Goal: Communication & Community: Connect with others

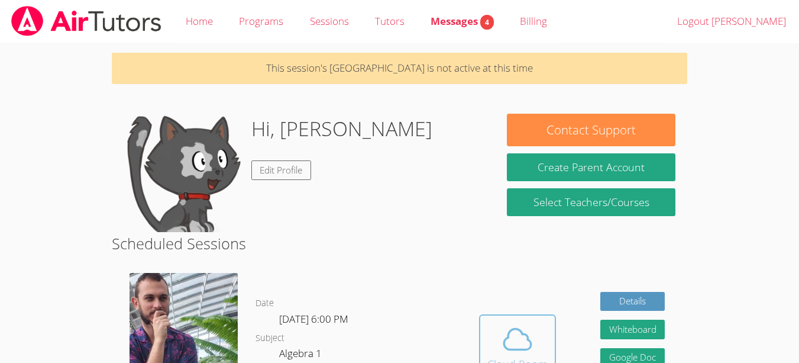
click at [505, 337] on icon at bounding box center [517, 338] width 33 height 33
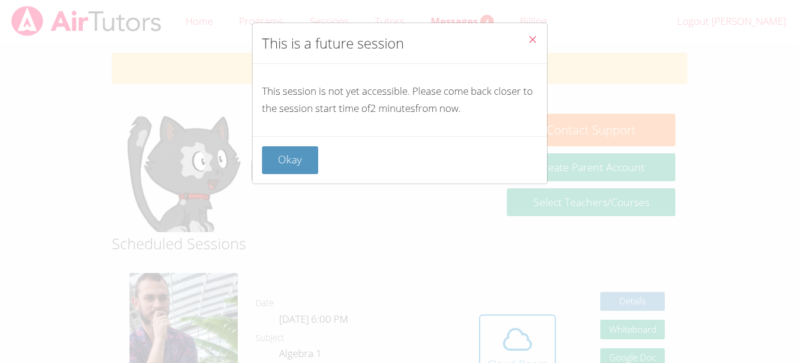
click at [319, 154] on div "Okay" at bounding box center [400, 160] width 276 height 28
click at [290, 167] on button "Okay" at bounding box center [290, 160] width 57 height 28
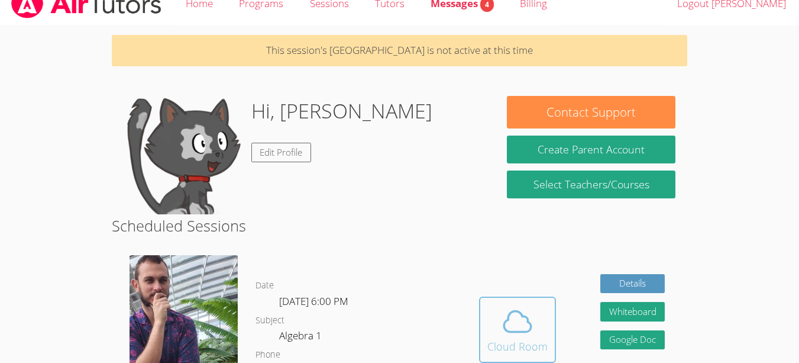
click at [543, 348] on div "Cloud Room" at bounding box center [517, 346] width 60 height 17
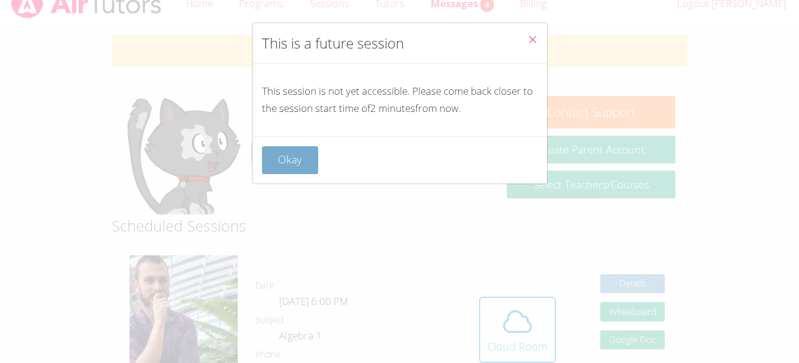
click at [301, 164] on button "Okay" at bounding box center [290, 160] width 57 height 28
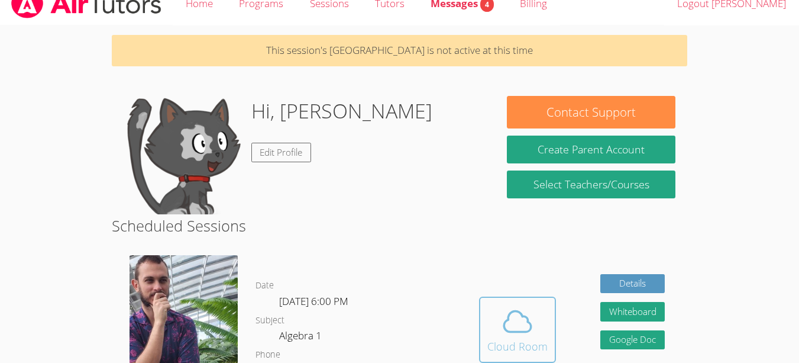
click at [531, 332] on icon at bounding box center [517, 321] width 33 height 33
click at [529, 344] on div "Cloud Room" at bounding box center [517, 346] width 60 height 17
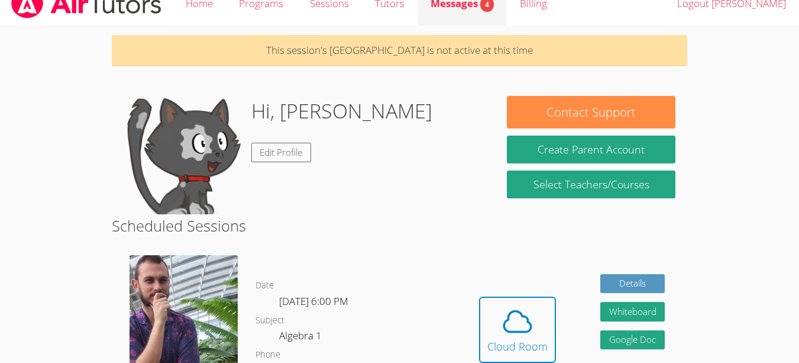
click at [448, 15] on link "Messages 4" at bounding box center [462, 3] width 89 height 43
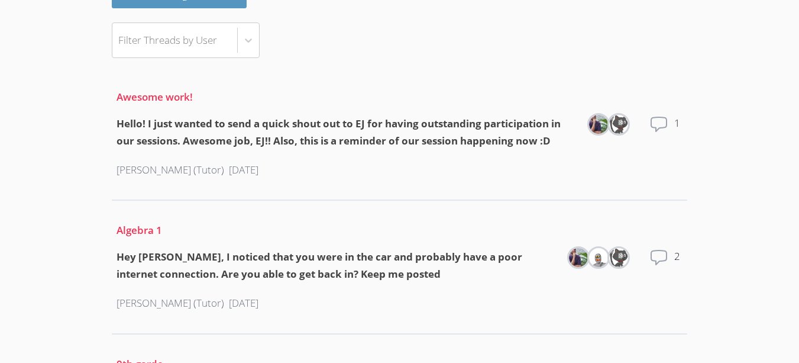
scroll to position [135, 0]
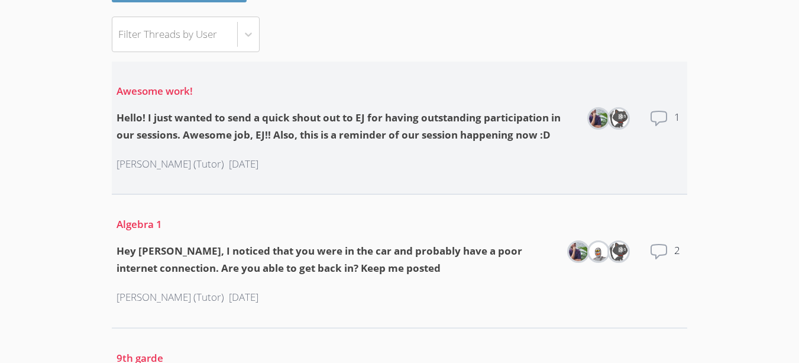
click at [653, 118] on icon at bounding box center [659, 118] width 19 height 19
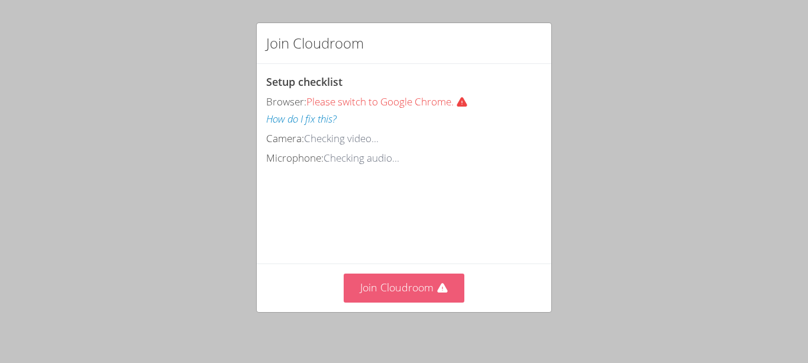
click at [416, 292] on button "Join Cloudroom" at bounding box center [404, 287] width 121 height 29
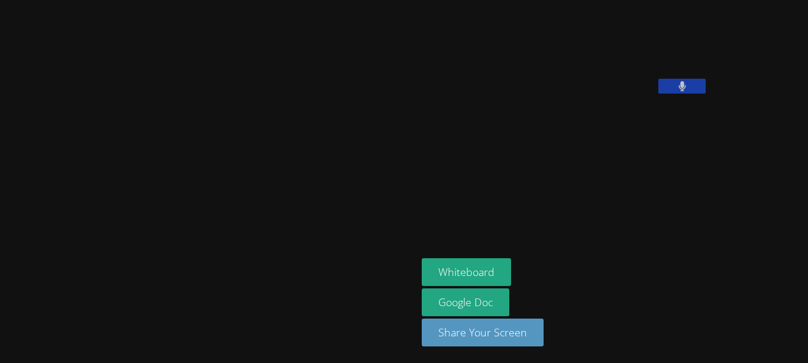
click at [658, 93] on button at bounding box center [681, 86] width 47 height 15
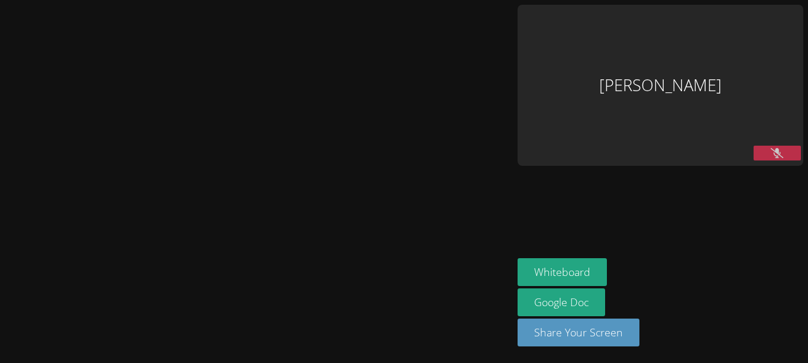
click at [771, 148] on icon at bounding box center [777, 153] width 12 height 10
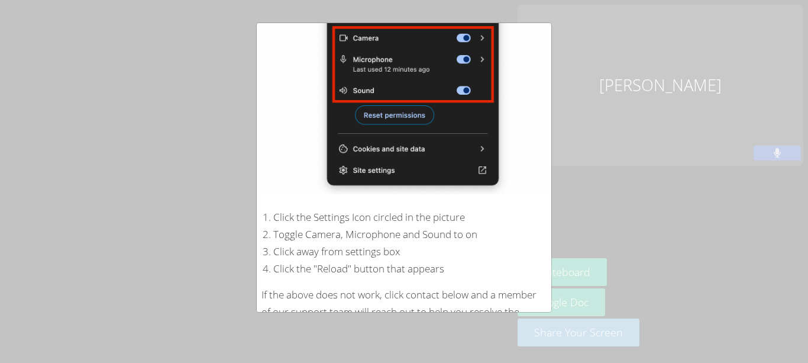
scroll to position [237, 0]
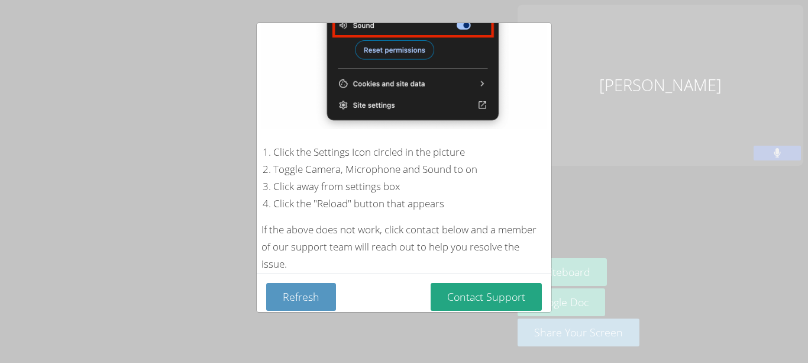
click at [650, 64] on div "Device Permissions Required Microphone is blocked . Please follow these steps t…" at bounding box center [404, 181] width 808 height 363
click at [603, 56] on div "Device Permissions Required Microphone is blocked . Please follow these steps t…" at bounding box center [404, 181] width 808 height 363
click at [314, 284] on button "Refresh" at bounding box center [301, 297] width 70 height 28
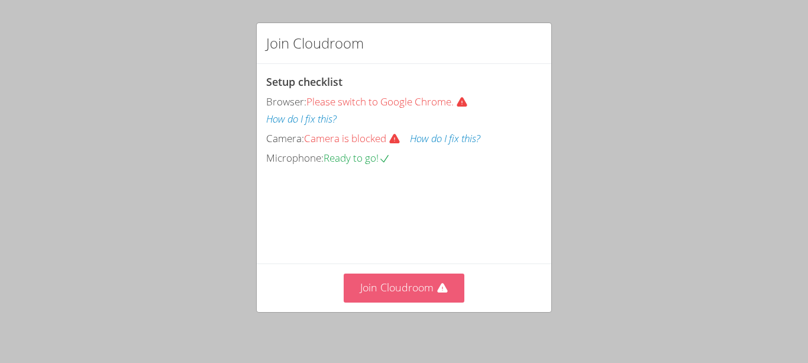
click at [392, 293] on button "Join Cloudroom" at bounding box center [404, 287] width 121 height 29
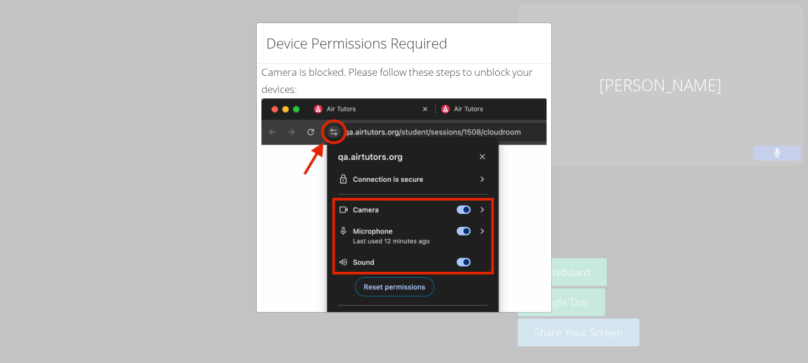
scroll to position [237, 0]
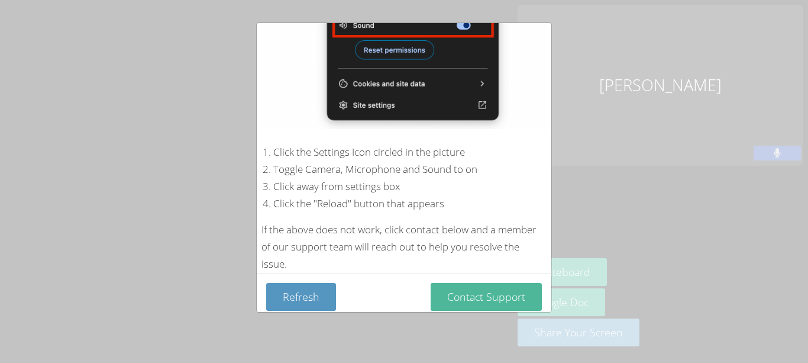
click at [450, 287] on button "Contact Support" at bounding box center [486, 297] width 111 height 28
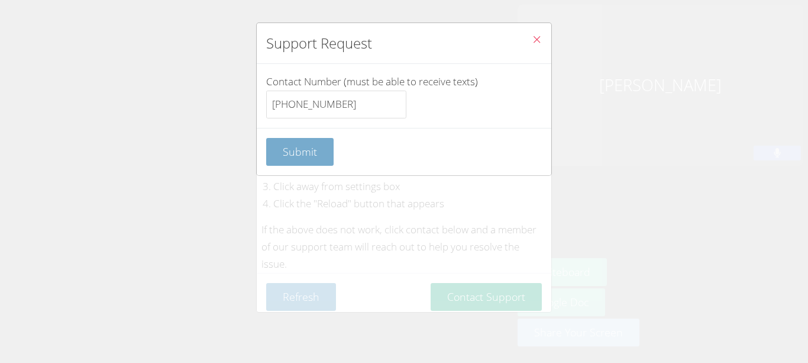
click at [309, 159] on button "Submit" at bounding box center [299, 152] width 67 height 28
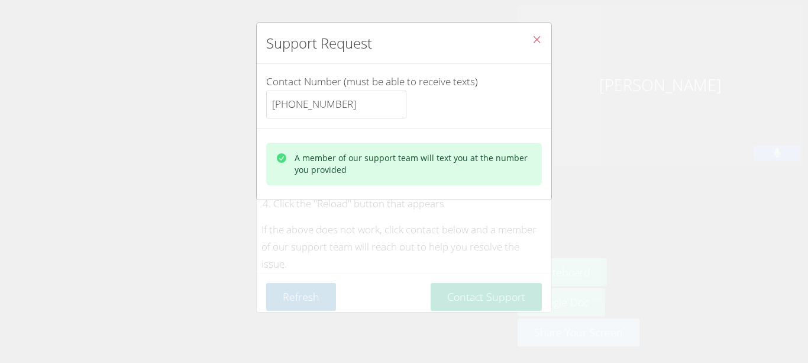
click at [534, 36] on button "Close" at bounding box center [536, 41] width 29 height 36
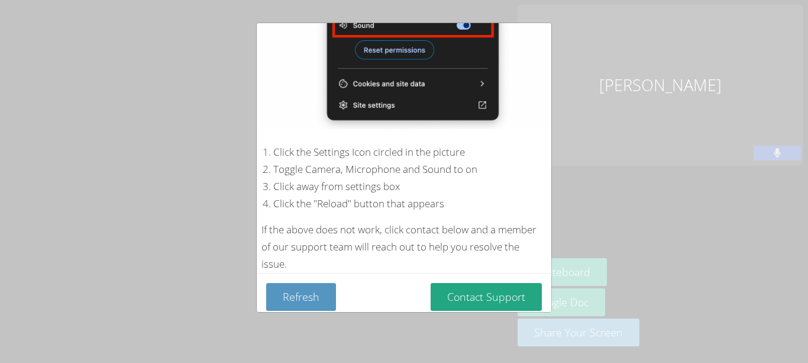
click at [602, 180] on div "Device Permissions Required Camera is blocked . Please follow these steps to un…" at bounding box center [404, 181] width 808 height 363
click at [302, 289] on button "Refresh" at bounding box center [301, 297] width 70 height 28
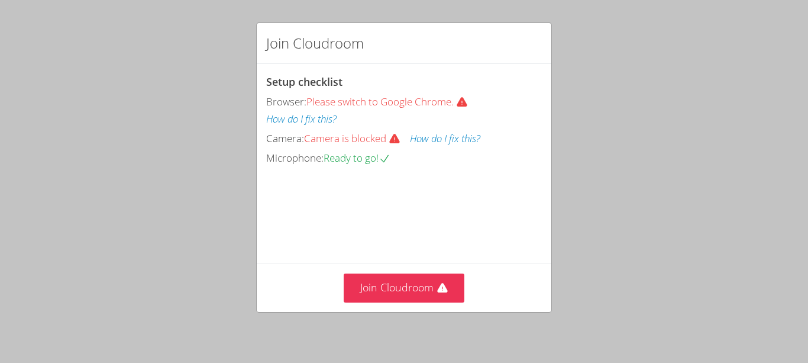
click at [345, 141] on span "Camera is blocked" at bounding box center [357, 138] width 106 height 14
click at [441, 137] on button "How do I fix this?" at bounding box center [445, 138] width 70 height 17
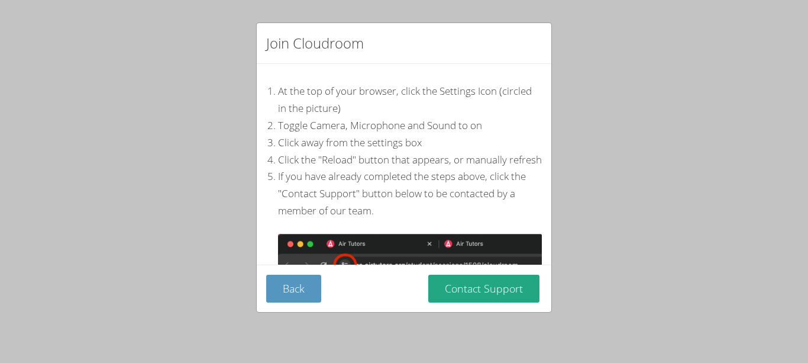
scroll to position [241, 0]
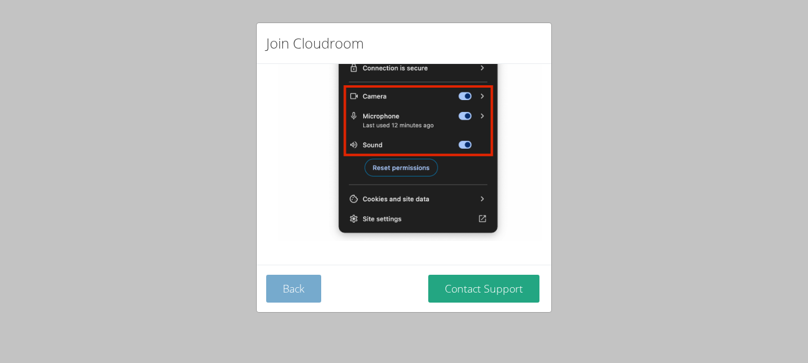
click at [279, 290] on button "Back" at bounding box center [293, 289] width 55 height 28
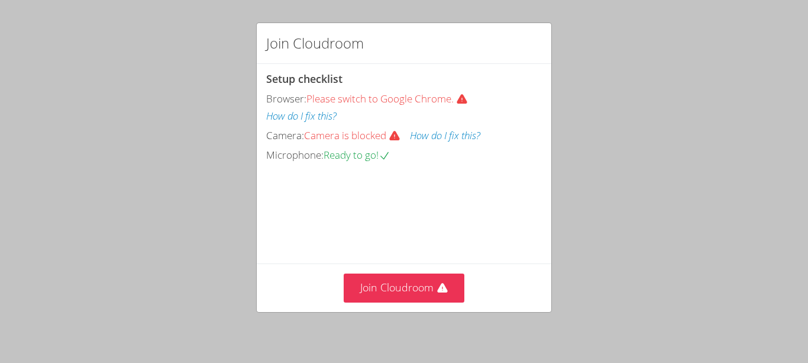
scroll to position [2, 0]
click at [338, 140] on span "Camera is blocked" at bounding box center [357, 137] width 106 height 14
click at [427, 129] on button "How do I fix this?" at bounding box center [445, 136] width 70 height 17
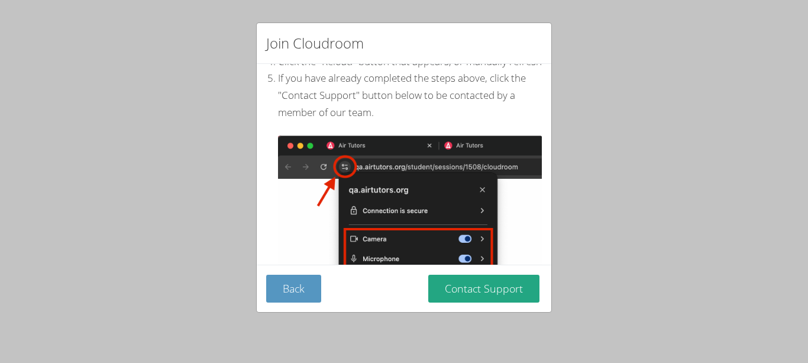
scroll to position [100, 0]
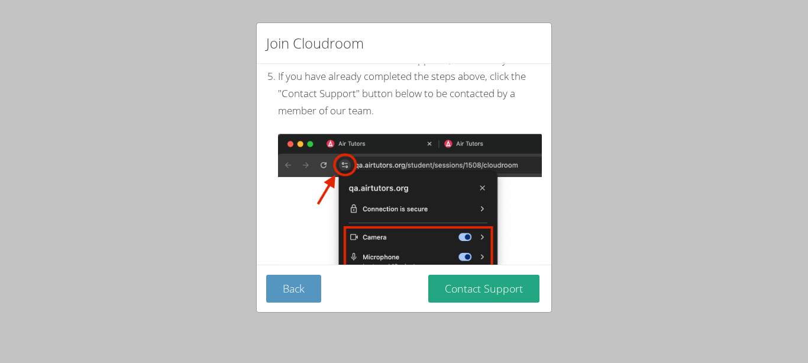
click at [749, 141] on div "Join Cloudroom At the top of your browser, click the Settings Icon (circled in …" at bounding box center [404, 181] width 808 height 363
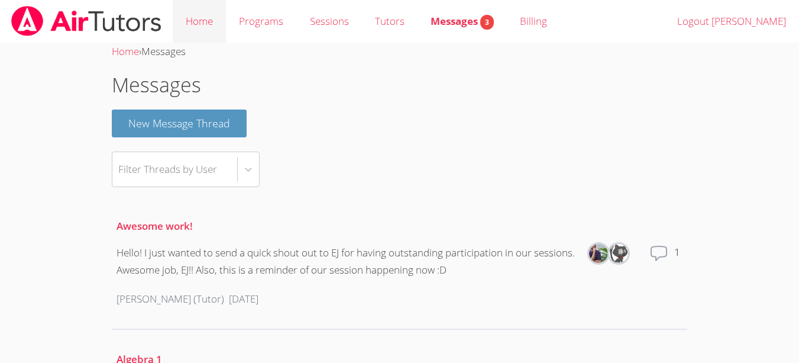
click at [188, 24] on link "Home" at bounding box center [199, 21] width 53 height 43
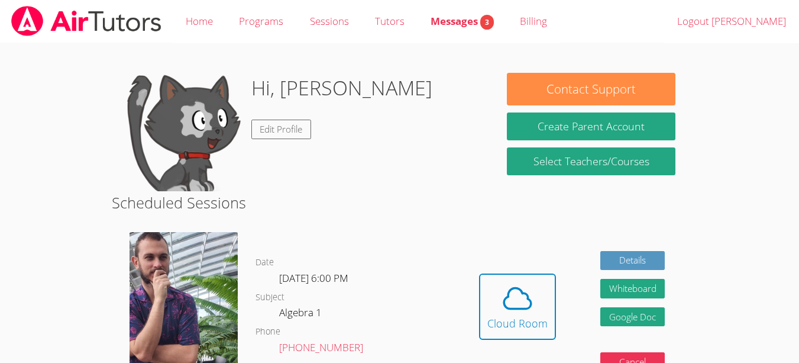
click at [529, 267] on div "Hidden Cloud Room Details Whiteboard Hidden Google Doc Cancel" at bounding box center [572, 315] width 230 height 185
click at [524, 302] on icon at bounding box center [517, 298] width 33 height 33
